Goal: Task Accomplishment & Management: Manage account settings

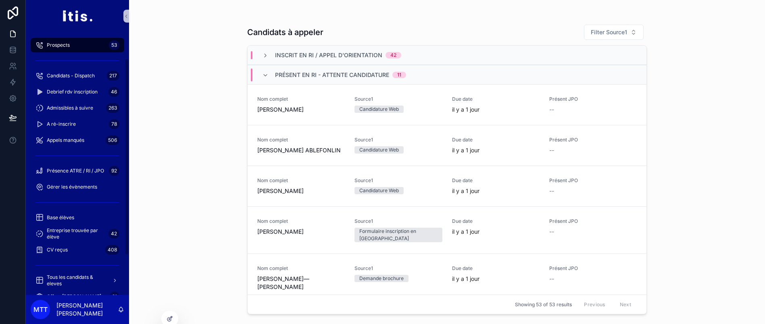
scroll to position [36, 0]
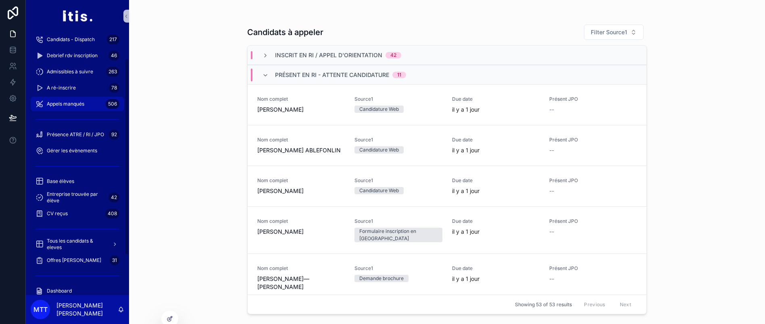
click at [85, 105] on div "Appels manqués 506" at bounding box center [77, 104] width 84 height 13
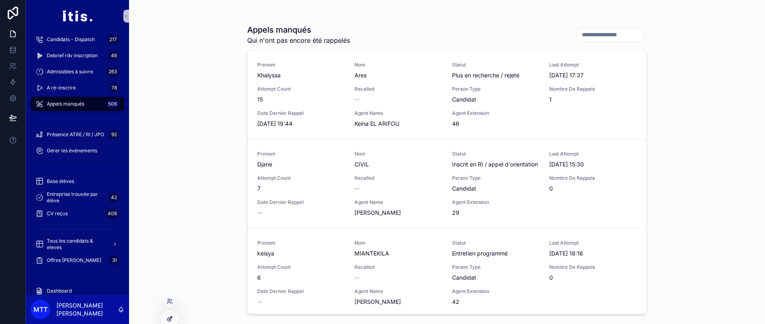
click at [169, 319] on icon at bounding box center [169, 319] width 6 height 6
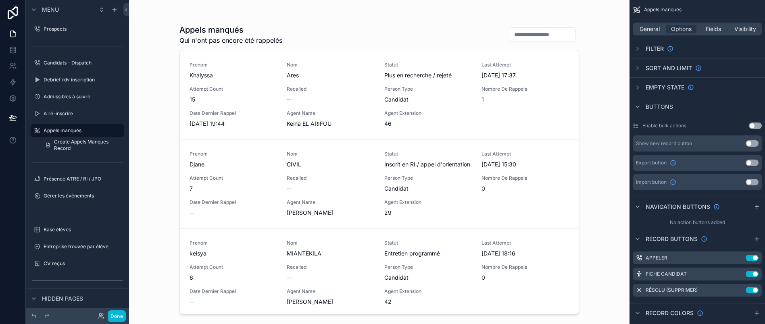
scroll to position [29, 0]
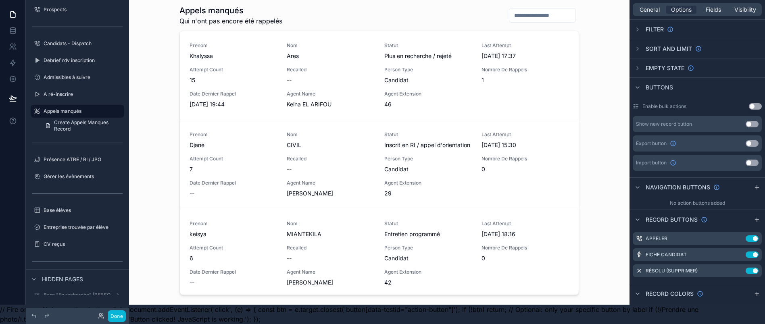
click at [384, 100] on div "scrollable content" at bounding box center [379, 138] width 412 height 314
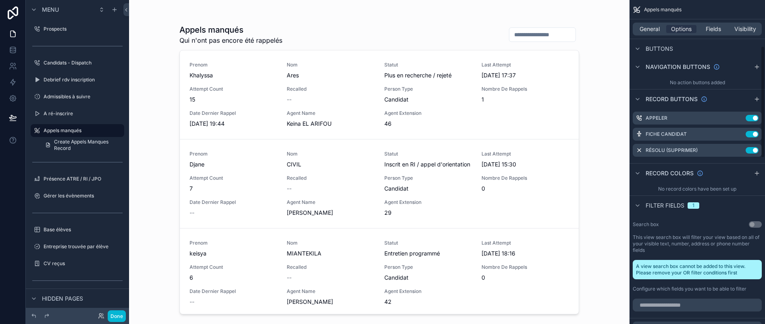
scroll to position [152, 0]
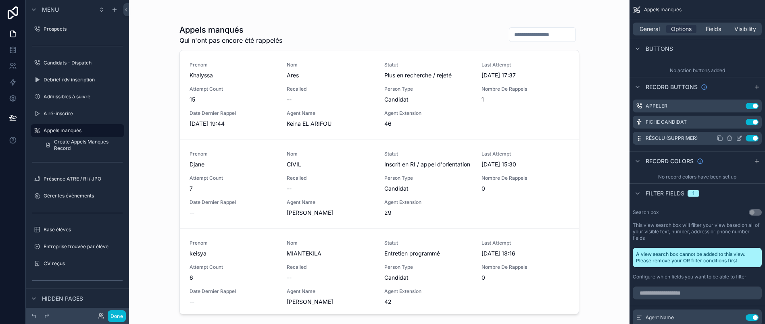
click at [742, 138] on icon "scrollable content" at bounding box center [739, 138] width 6 height 6
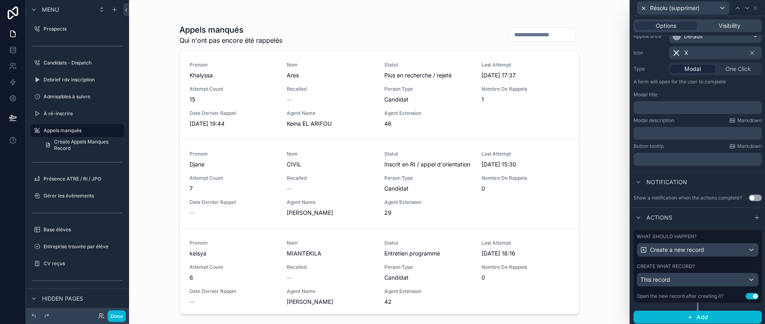
scroll to position [29, 0]
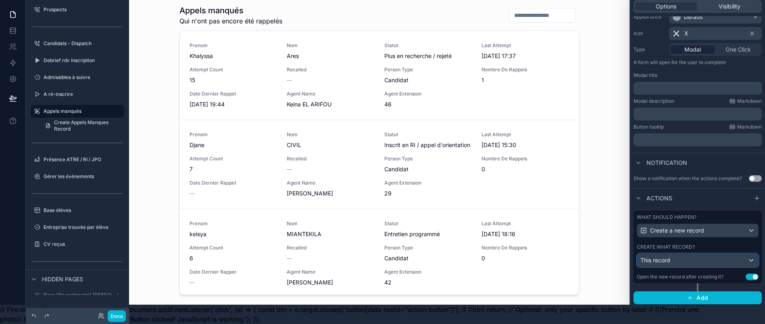
click at [691, 259] on div "This record" at bounding box center [697, 260] width 121 height 13
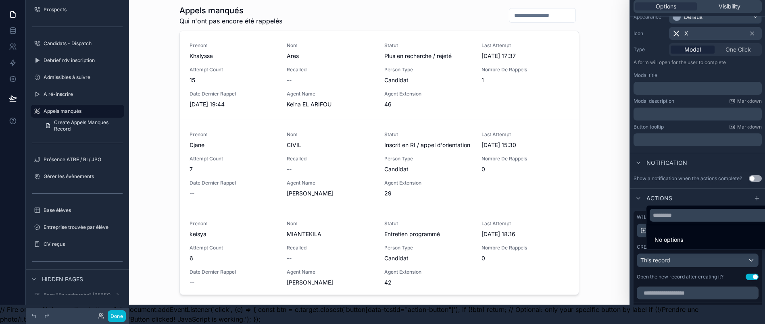
click at [691, 259] on div at bounding box center [697, 143] width 135 height 324
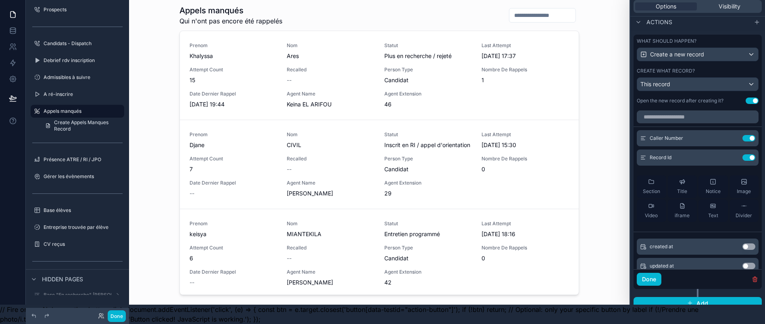
scroll to position [260, 0]
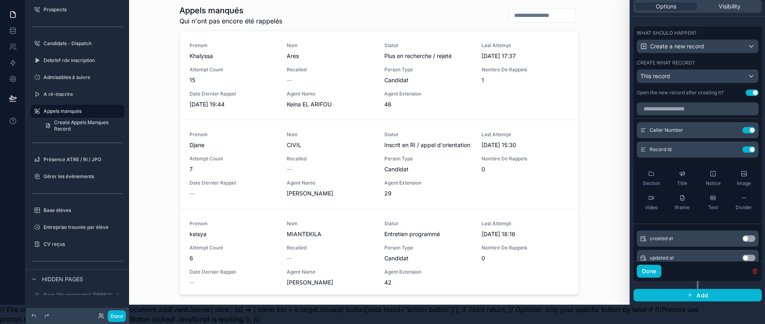
click at [754, 271] on icon "button" at bounding box center [754, 272] width 0 height 2
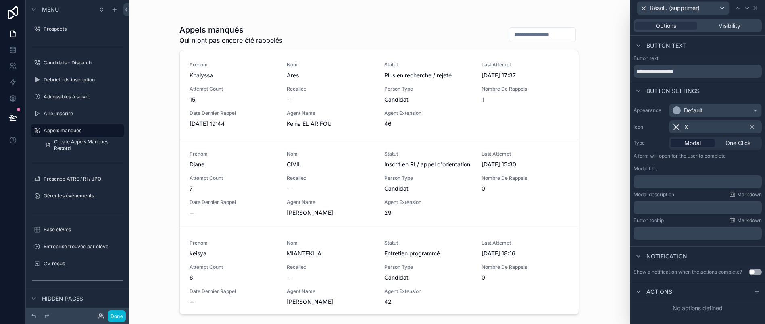
scroll to position [0, 0]
click at [758, 8] on icon at bounding box center [755, 8] width 6 height 6
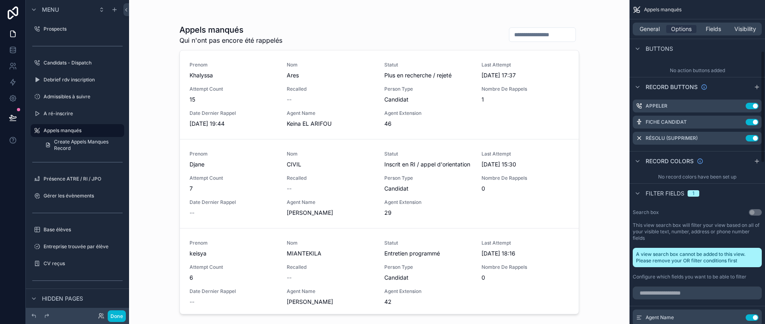
click at [608, 60] on div "Appels manqués Qui n'ont pas encore été rappelés Prenom Khalyssa Nom Ares Statu…" at bounding box center [379, 162] width 500 height 324
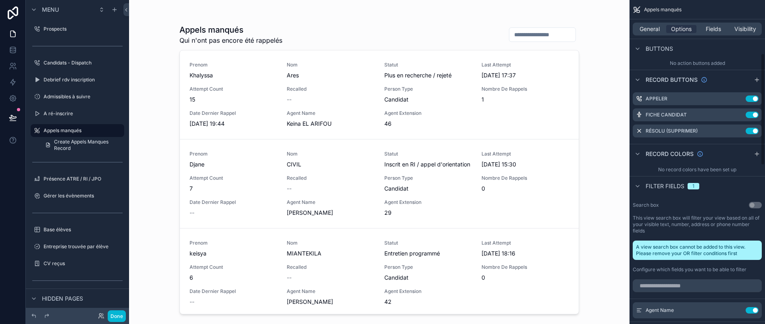
scroll to position [160, 0]
click at [741, 130] on icon "scrollable content" at bounding box center [739, 129] width 3 height 3
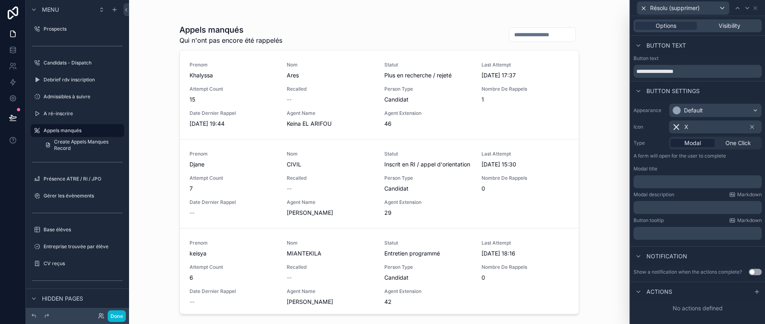
scroll to position [29, 0]
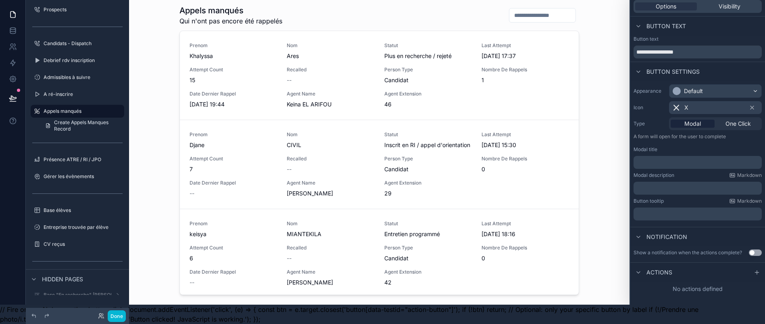
click at [668, 268] on span "Actions" at bounding box center [659, 272] width 26 height 8
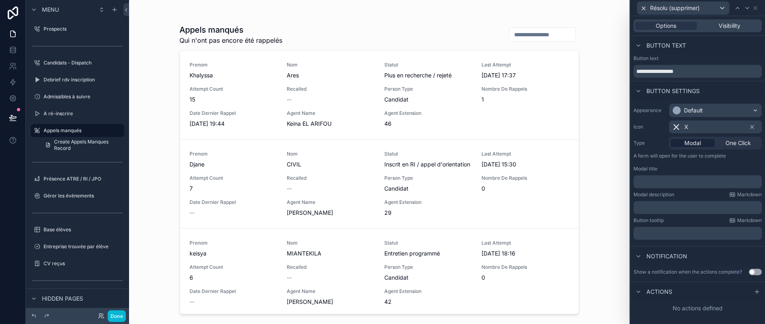
click at [672, 256] on span "Notification" at bounding box center [666, 256] width 41 height 8
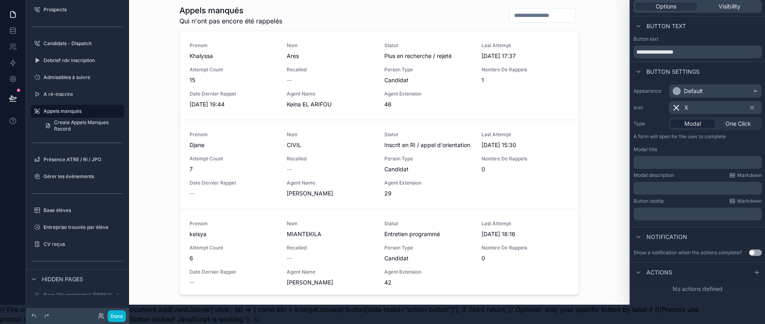
click at [676, 233] on span "Notification" at bounding box center [666, 237] width 41 height 8
click at [758, 253] on icon at bounding box center [756, 256] width 6 height 6
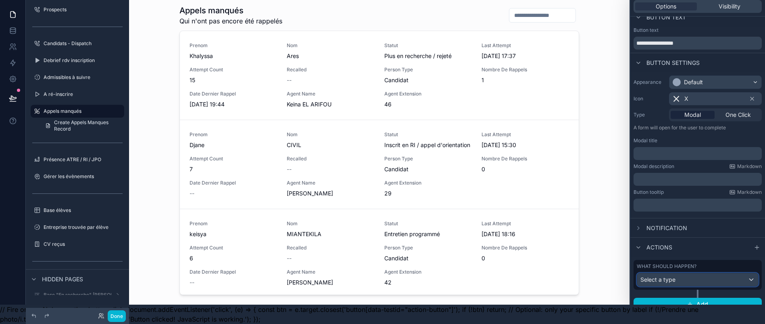
click at [702, 277] on button "Select a type" at bounding box center [698, 280] width 122 height 14
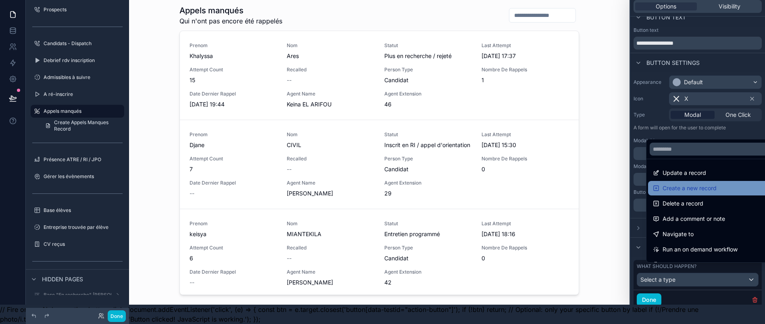
click at [692, 184] on span "Create a new record" at bounding box center [689, 188] width 54 height 10
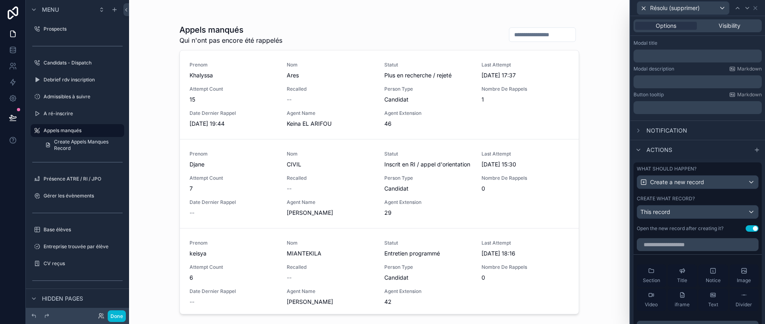
scroll to position [126, 0]
click at [687, 213] on div "This record" at bounding box center [697, 211] width 121 height 13
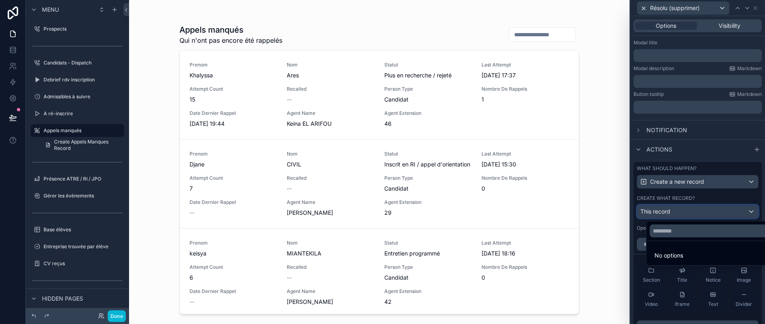
scroll to position [29, 9]
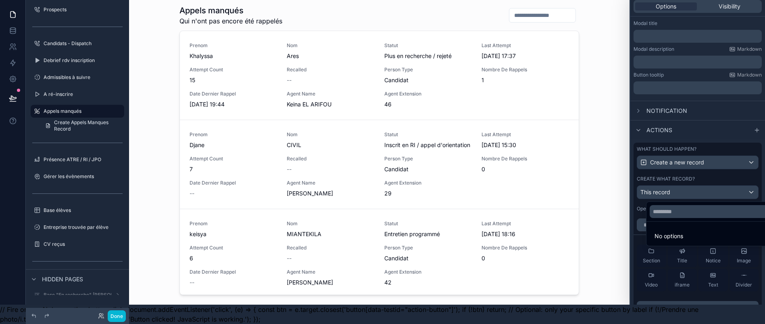
click at [669, 188] on div at bounding box center [697, 143] width 135 height 324
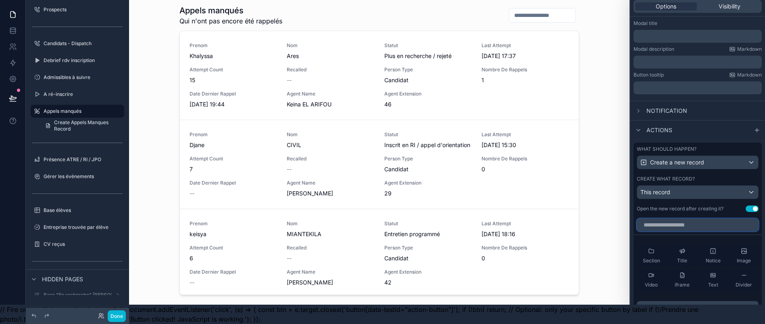
click at [664, 219] on input "text" at bounding box center [698, 225] width 122 height 13
click at [664, 206] on div "Open the new record after creating it?" at bounding box center [680, 209] width 87 height 6
click at [665, 189] on span "This record" at bounding box center [655, 192] width 30 height 7
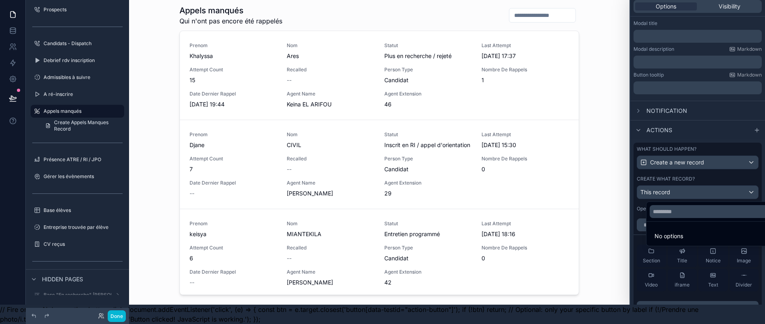
click at [665, 186] on div at bounding box center [697, 143] width 135 height 324
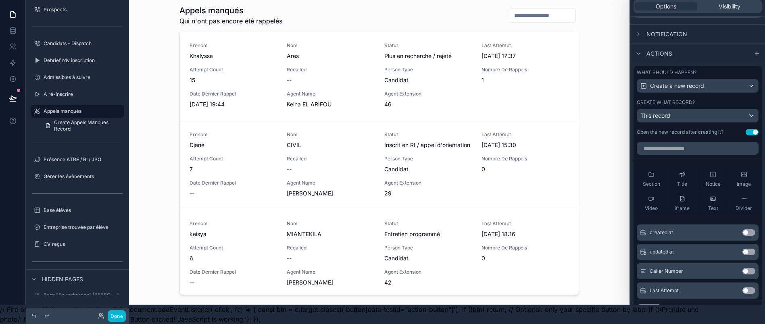
scroll to position [202, 0]
click at [706, 110] on div "This record" at bounding box center [697, 116] width 121 height 13
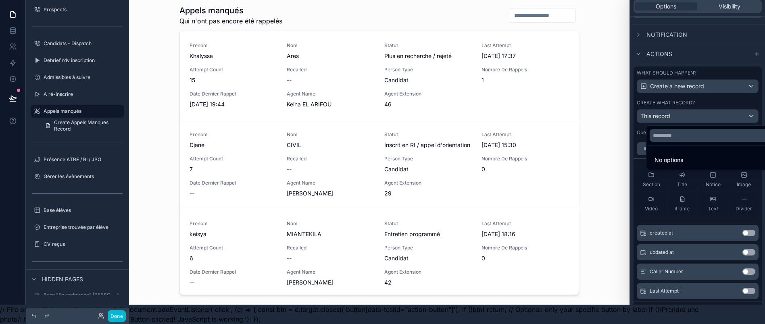
click at [706, 108] on div at bounding box center [697, 143] width 135 height 324
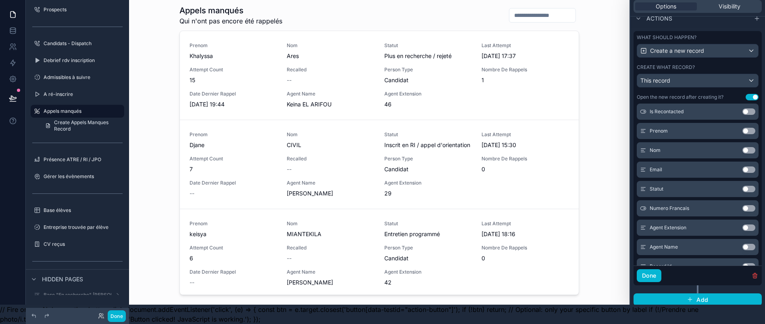
scroll to position [370, 0]
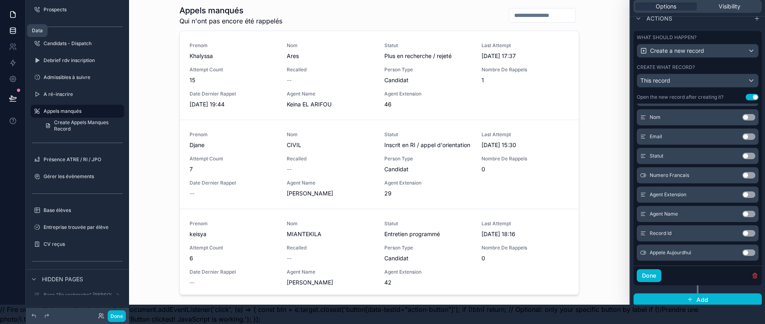
click at [5, 27] on link at bounding box center [12, 31] width 25 height 16
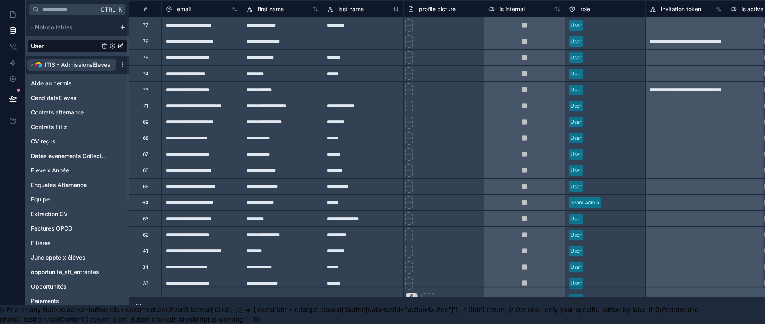
click at [51, 61] on span "ITIS - AdmissionsEleves" at bounding box center [78, 65] width 66 height 8
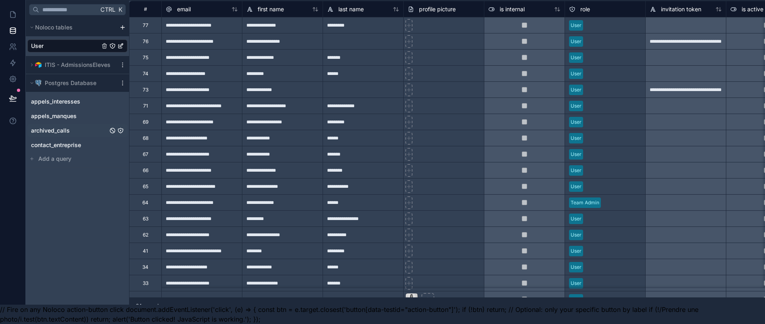
click at [50, 127] on span "archived_calls" at bounding box center [50, 131] width 39 height 8
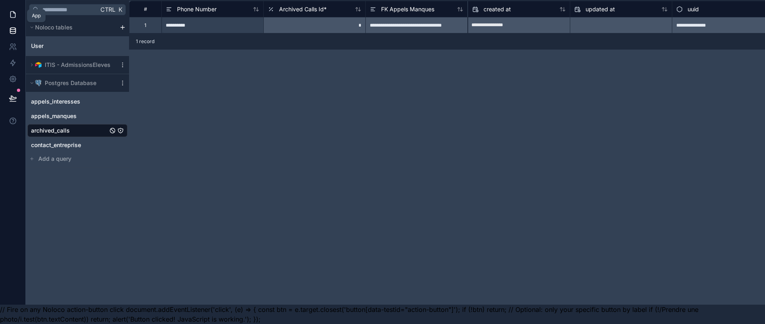
click at [4, 11] on link at bounding box center [12, 14] width 25 height 16
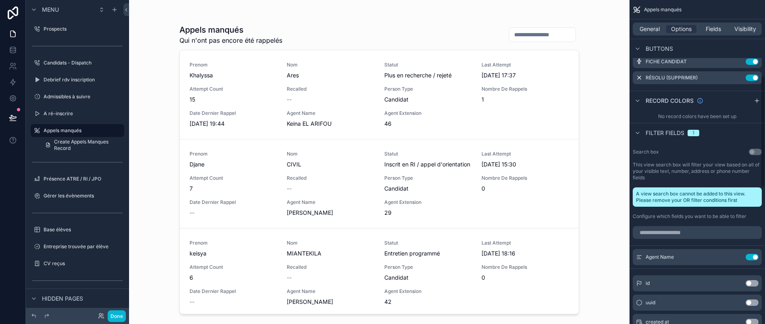
scroll to position [233, 0]
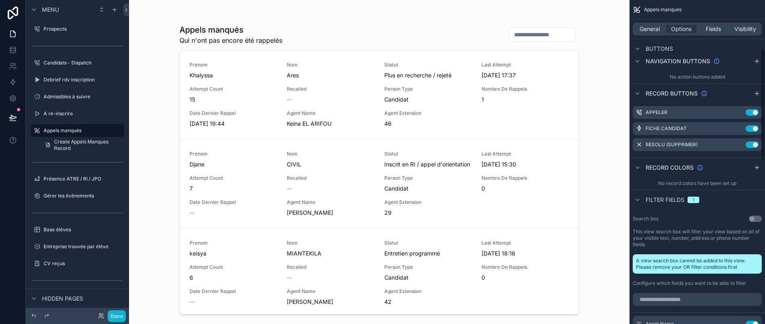
click at [672, 201] on span "Filter fields" at bounding box center [664, 200] width 39 height 8
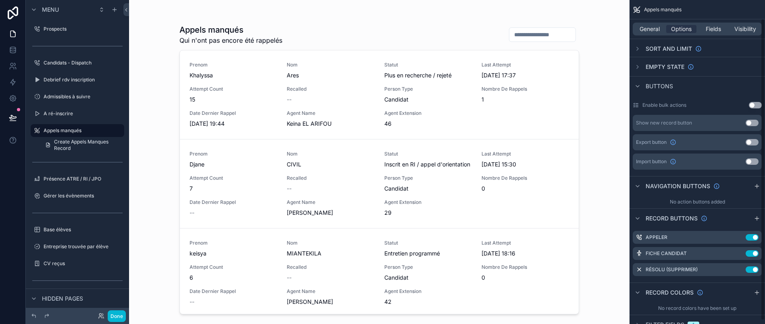
scroll to position [34, 0]
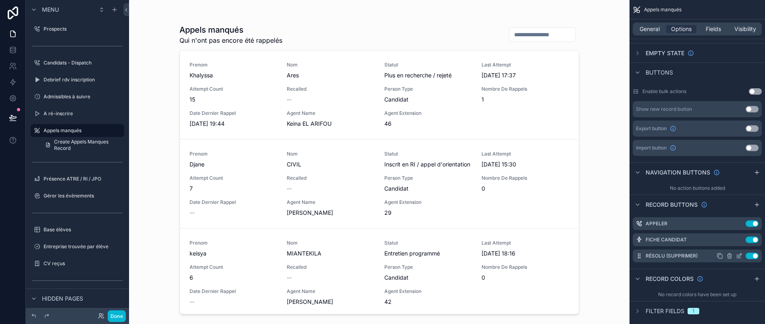
click at [740, 257] on icon "scrollable content" at bounding box center [739, 256] width 6 height 6
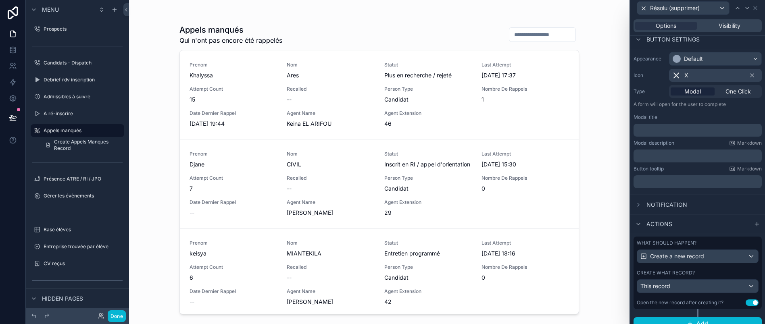
scroll to position [29, 9]
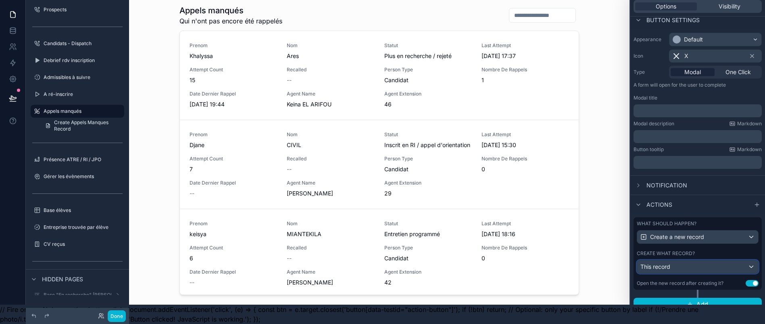
click at [703, 260] on div "This record" at bounding box center [697, 266] width 121 height 13
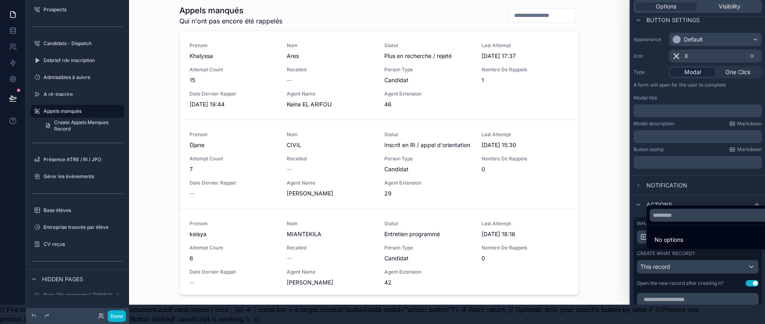
click at [703, 257] on div at bounding box center [697, 143] width 135 height 324
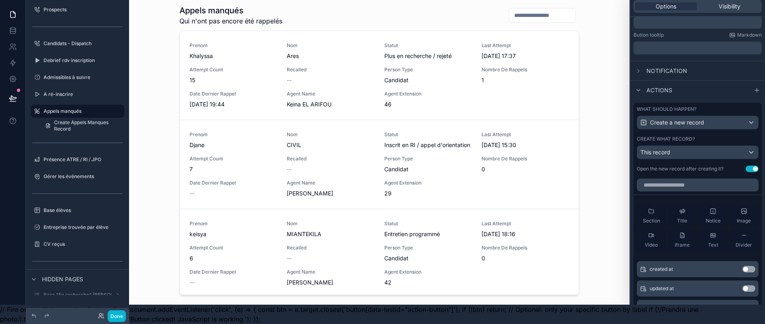
scroll to position [135, 0]
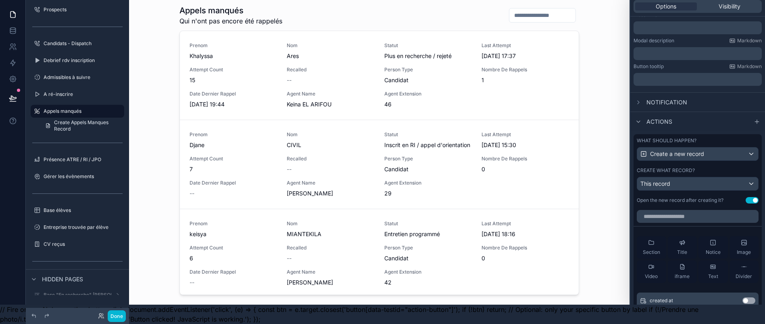
click at [714, 167] on div "Create what record? This record" at bounding box center [698, 178] width 122 height 23
click at [718, 178] on div "This record" at bounding box center [697, 183] width 121 height 13
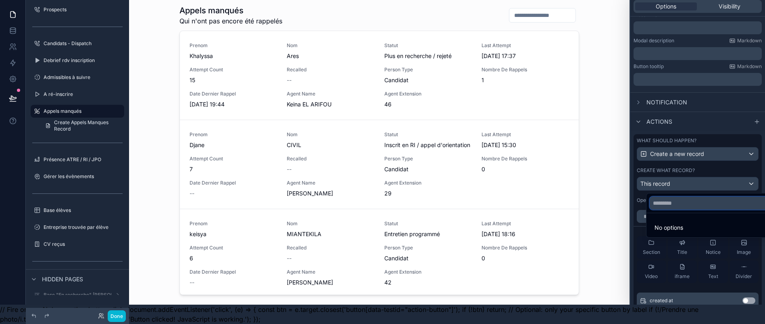
click at [709, 197] on input "text" at bounding box center [711, 203] width 124 height 13
type input "*"
click at [705, 179] on div at bounding box center [697, 143] width 135 height 324
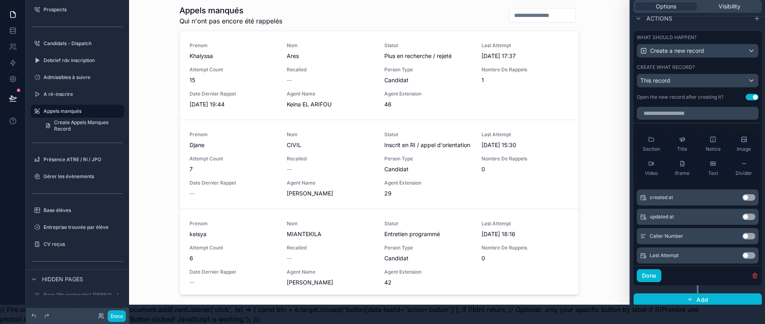
scroll to position [191, 0]
